Goal: Task Accomplishment & Management: Manage account settings

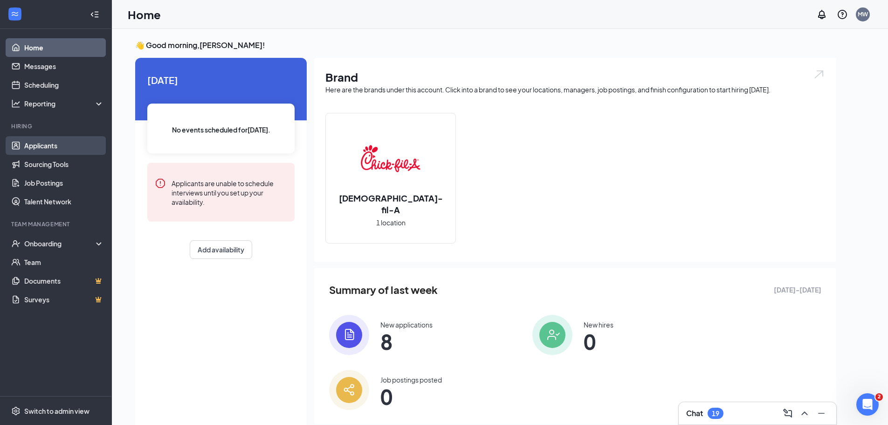
click at [74, 144] on link "Applicants" at bounding box center [64, 145] width 80 height 19
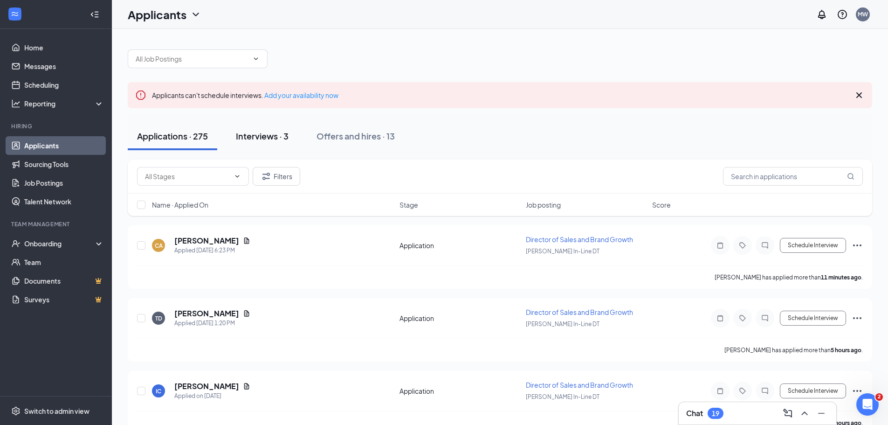
click at [277, 130] on div "Interviews · 3" at bounding box center [262, 136] width 53 height 12
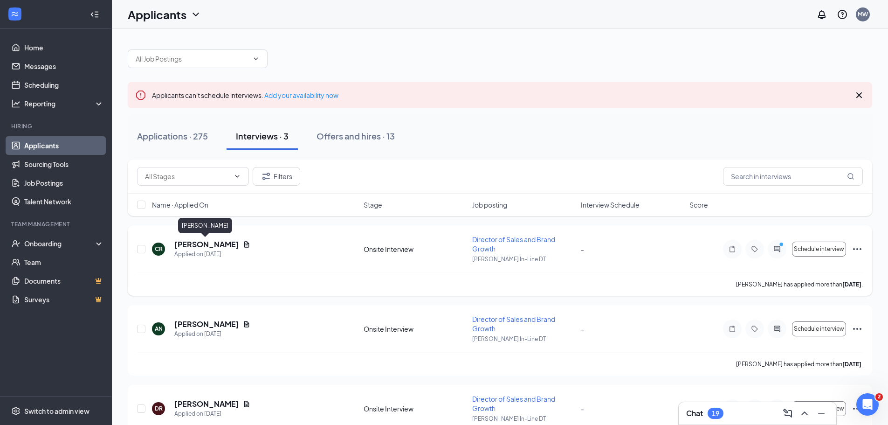
click at [201, 241] on h5 "[PERSON_NAME]" at bounding box center [206, 244] width 65 height 10
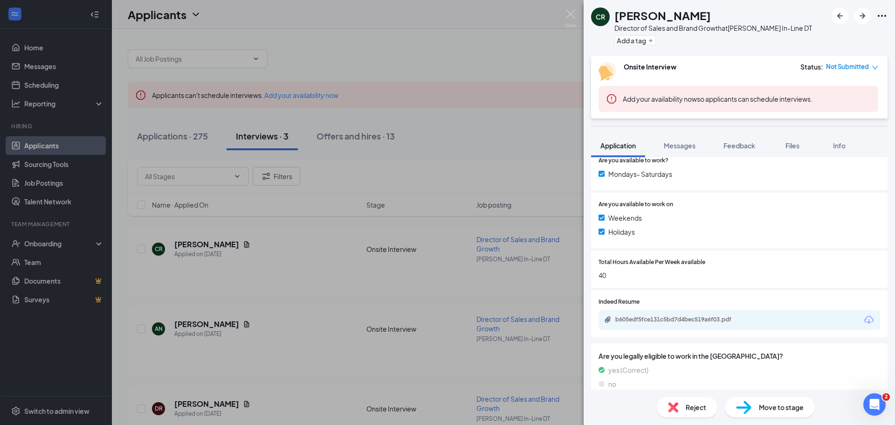
scroll to position [260, 0]
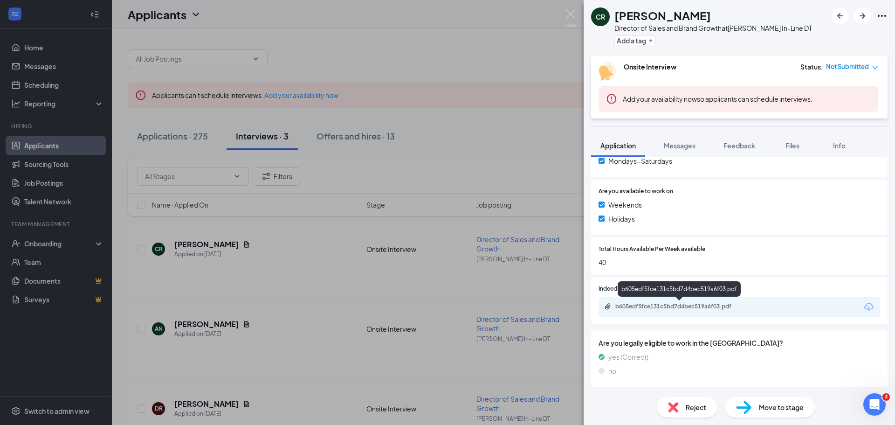
click at [653, 306] on div "b605edf5fce131c5bd7d4bec519a6f03.pdf" at bounding box center [680, 306] width 131 height 7
